Goal: Information Seeking & Learning: Learn about a topic

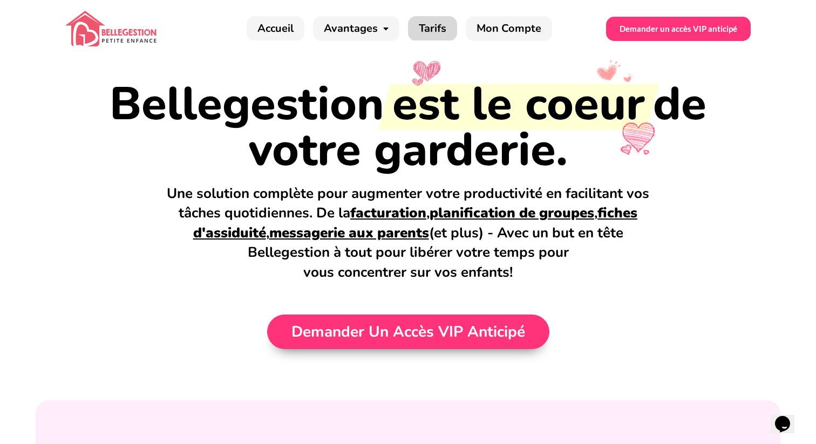
click at [430, 31] on link "Tarifs" at bounding box center [432, 28] width 49 height 25
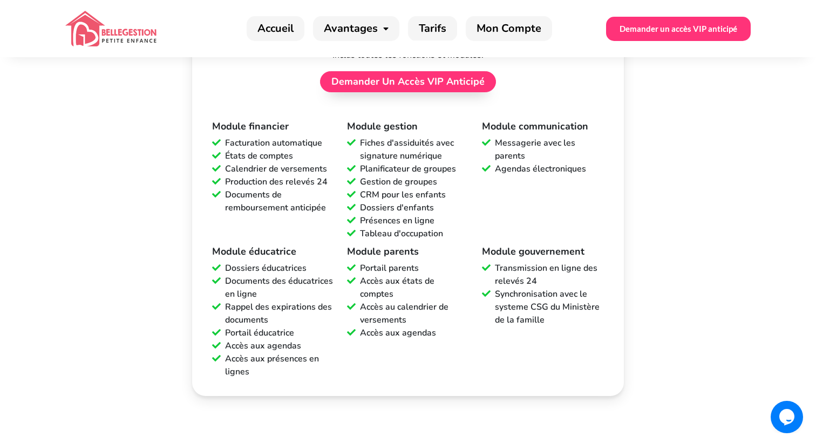
scroll to position [288, 0]
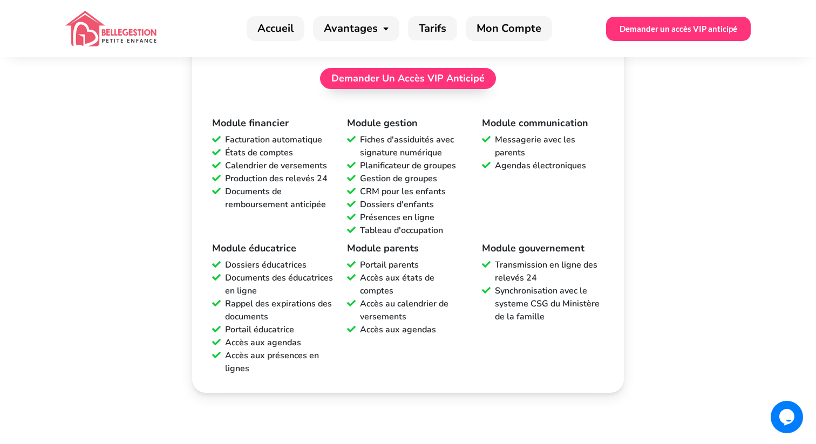
click at [560, 332] on div "Module gouvernement Transmission en ligne des relevés 24 Synchronisation avec l…" at bounding box center [543, 308] width 135 height 134
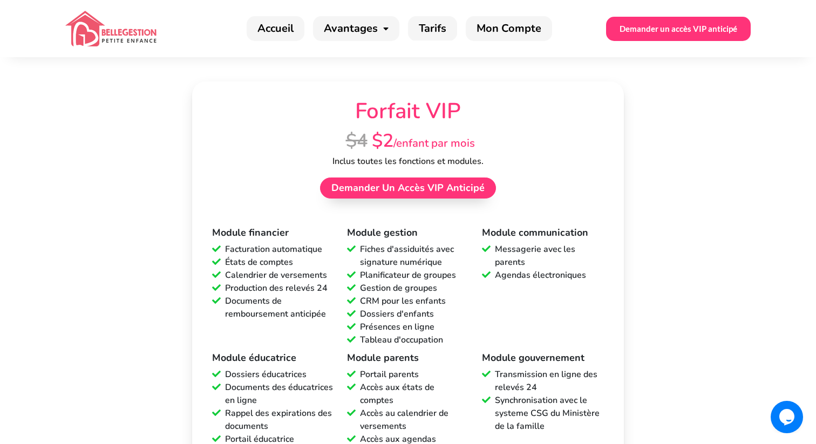
scroll to position [170, 0]
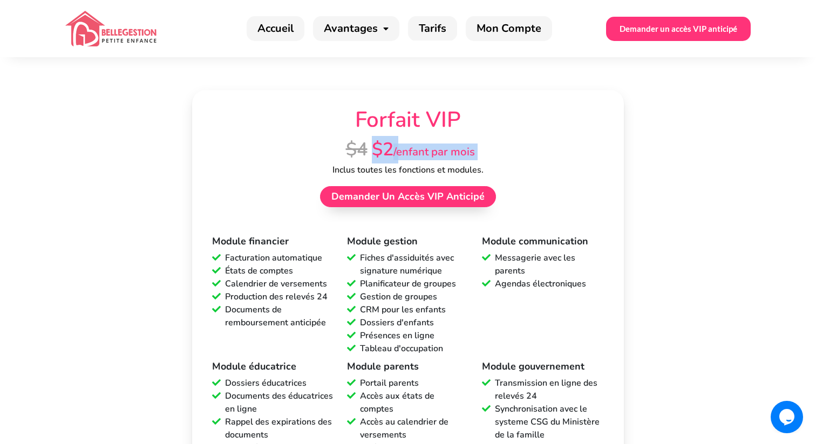
drag, startPoint x: 376, startPoint y: 151, endPoint x: 499, endPoint y: 152, distance: 123.1
click at [499, 152] on div "Forfait VIP $4 $2 /enfant par mois Inclus toutes les fonctions et modules. Dema…" at bounding box center [408, 155] width 419 height 131
